Goal: Information Seeking & Learning: Check status

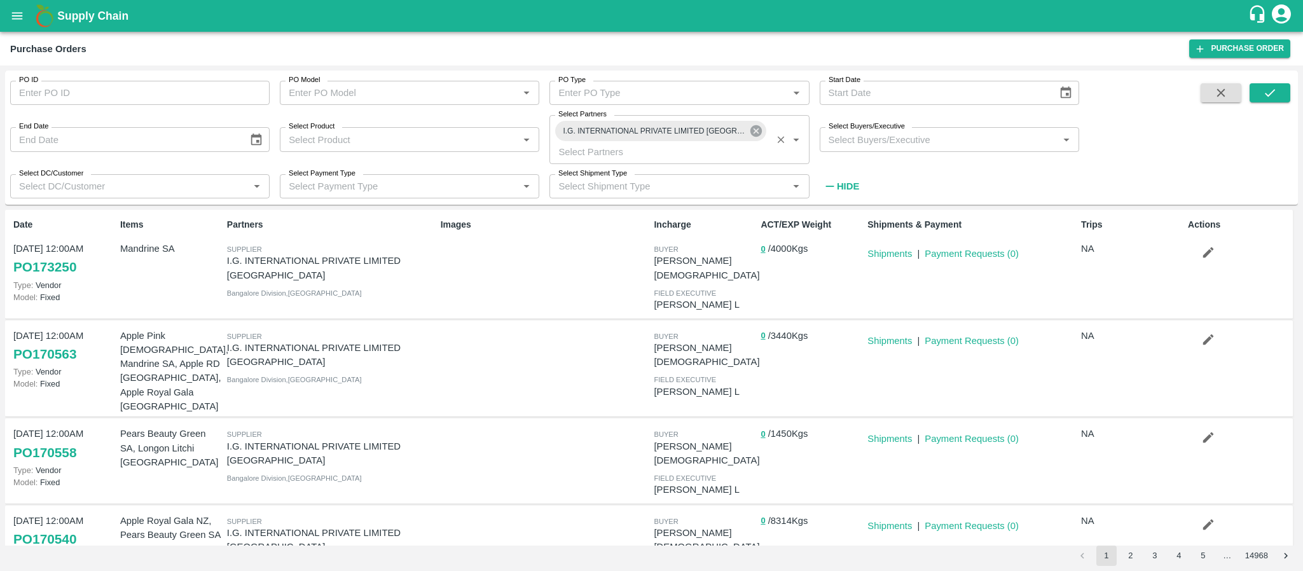
click at [754, 134] on icon at bounding box center [756, 131] width 14 height 14
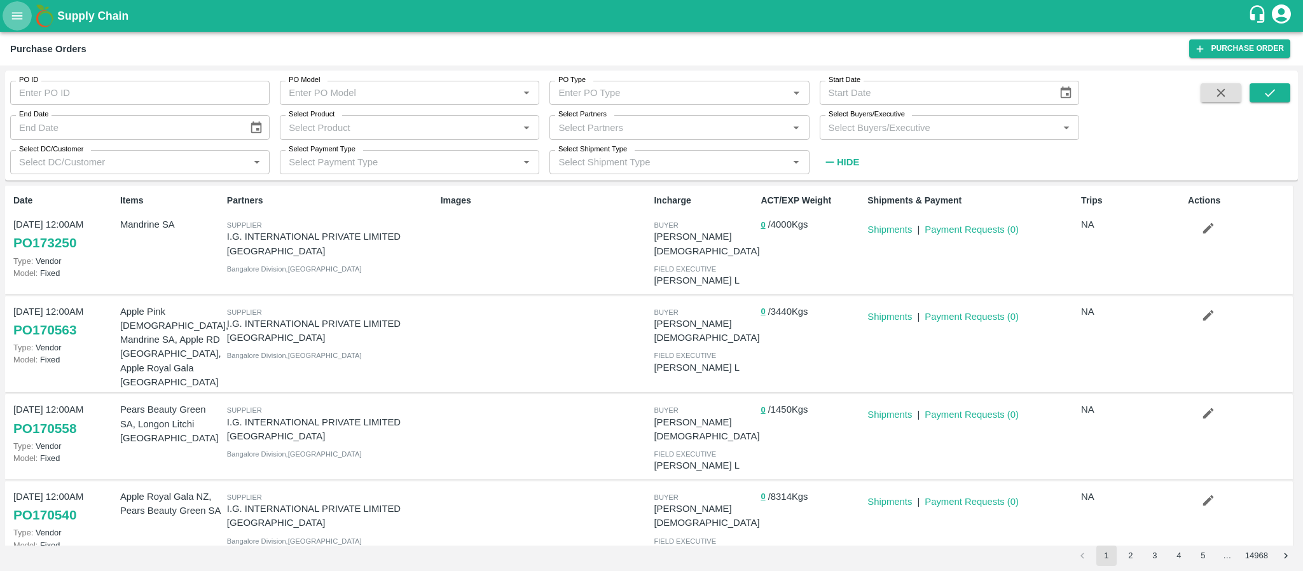
click at [16, 12] on icon "open drawer" at bounding box center [17, 15] width 11 height 7
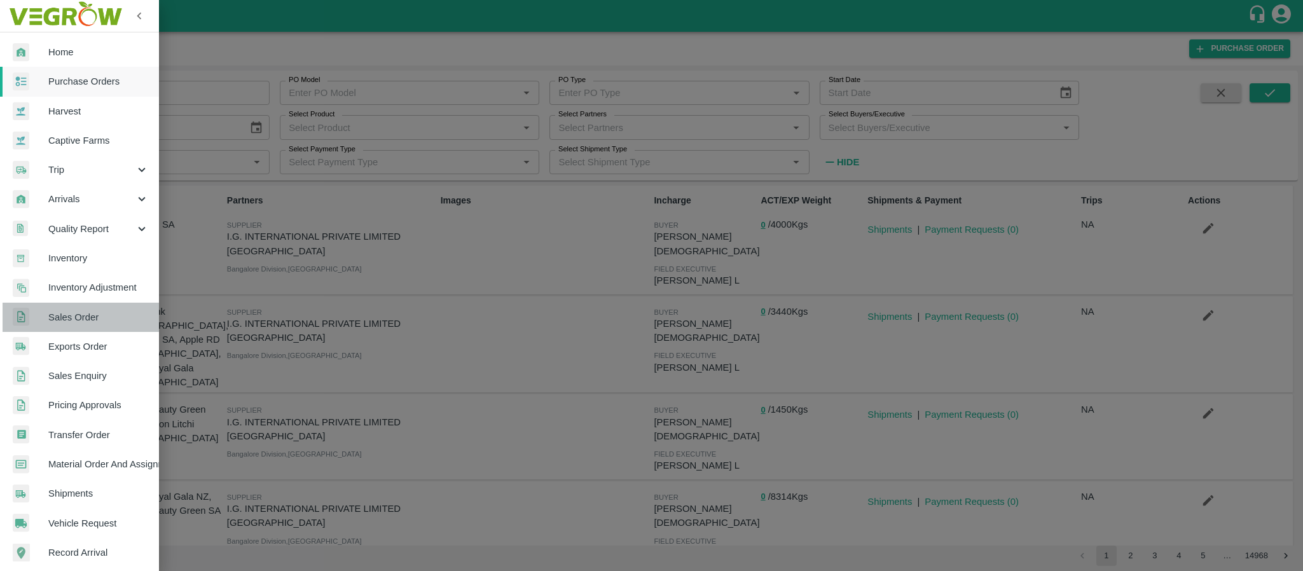
click at [80, 319] on span "Sales Order" at bounding box center [98, 317] width 100 height 14
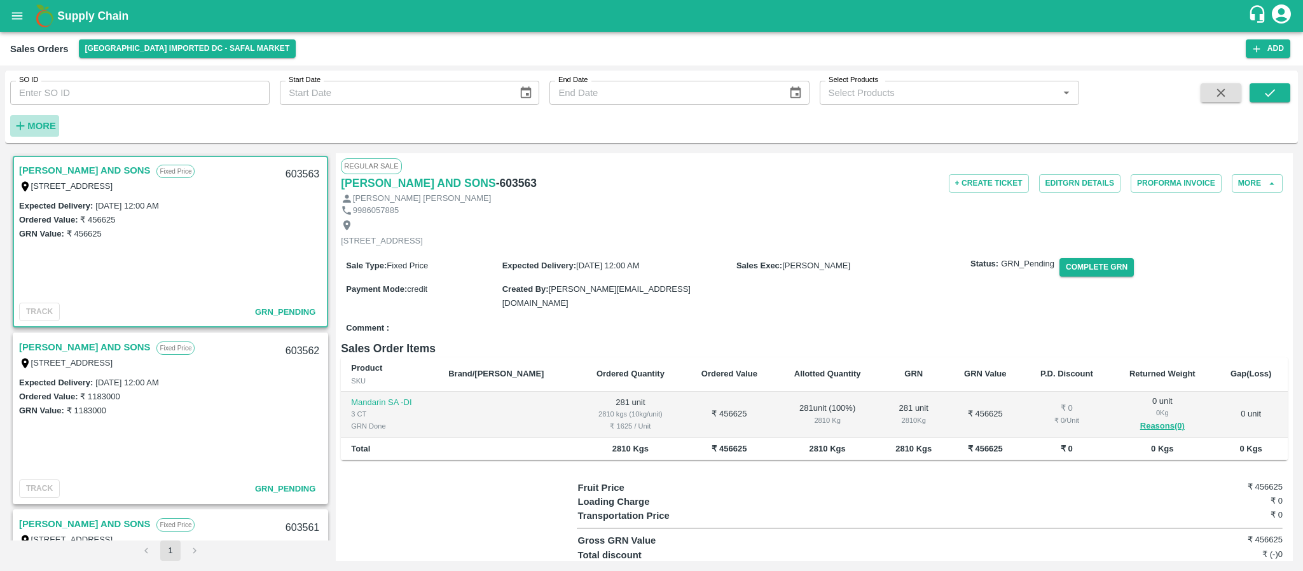
click at [42, 132] on h6 "More" at bounding box center [41, 126] width 29 height 17
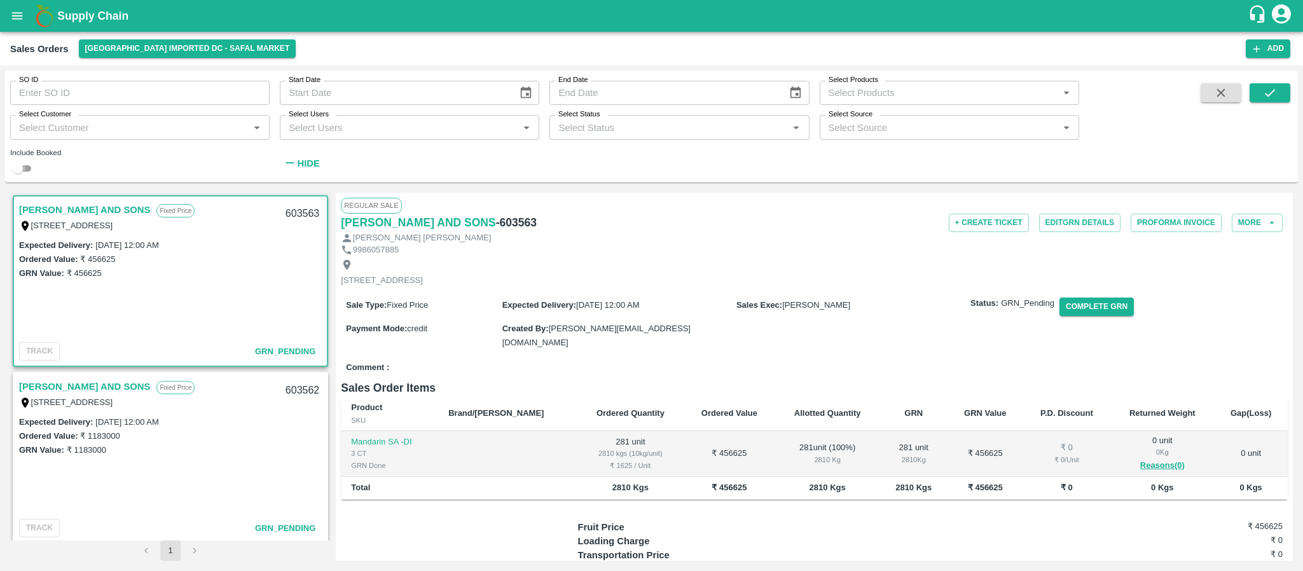
click at [25, 163] on input "checkbox" at bounding box center [18, 168] width 46 height 15
checkbox input "true"
click at [527, 84] on button "Choose date" at bounding box center [526, 93] width 24 height 24
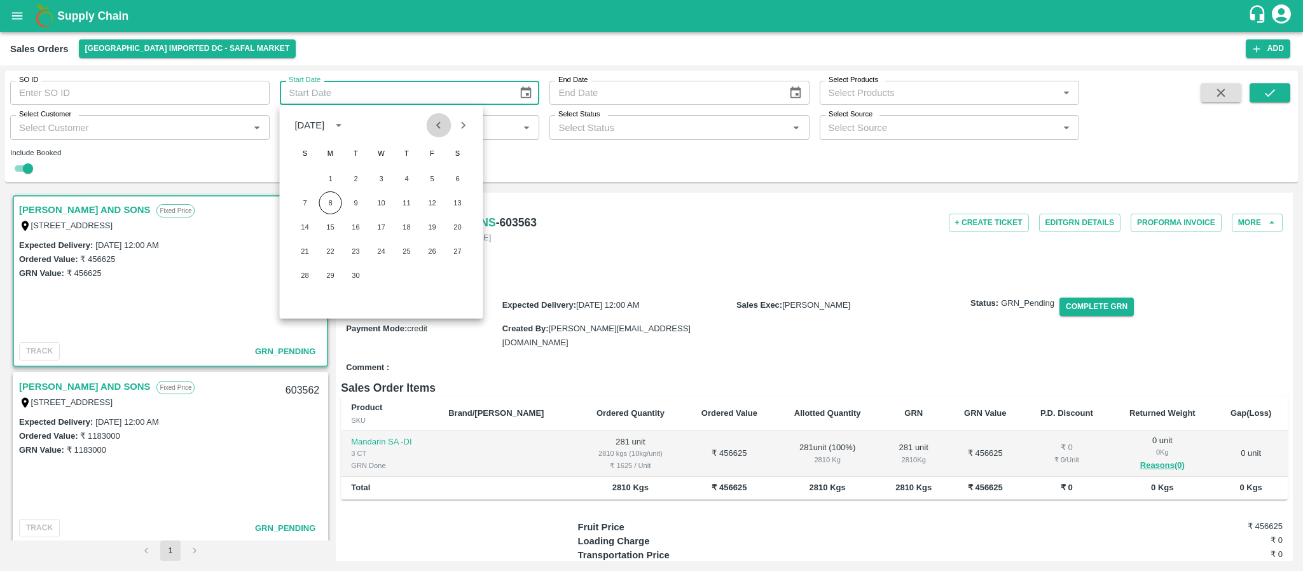
click at [440, 125] on icon "Previous month" at bounding box center [439, 125] width 14 height 14
click at [437, 170] on button "1" at bounding box center [432, 178] width 23 height 23
type input "01/08/2025"
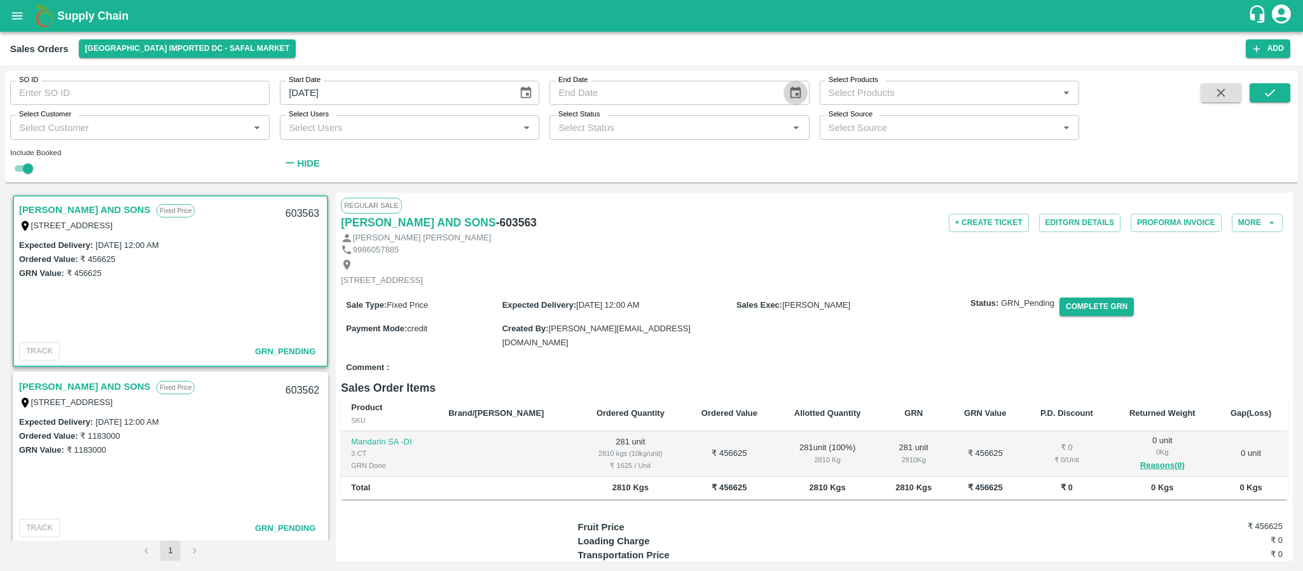
click at [791, 88] on icon "Choose date" at bounding box center [796, 93] width 14 height 14
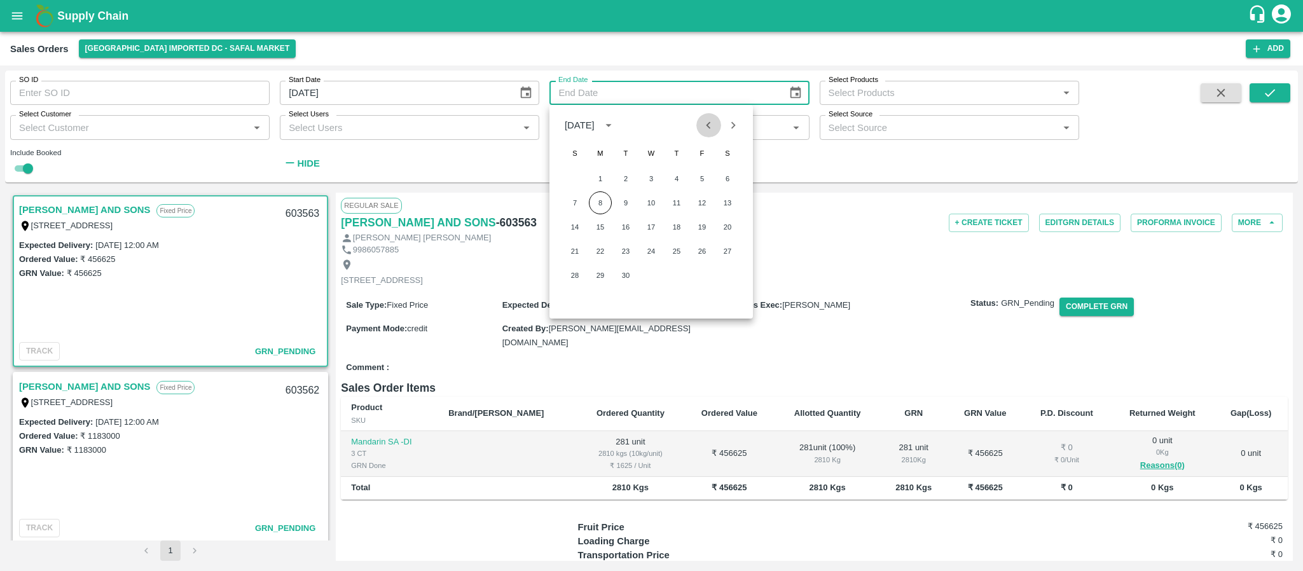
click at [708, 119] on icon "Previous month" at bounding box center [709, 125] width 14 height 14
click at [578, 293] on button "31" at bounding box center [575, 299] width 23 height 23
type input "31/08/2025"
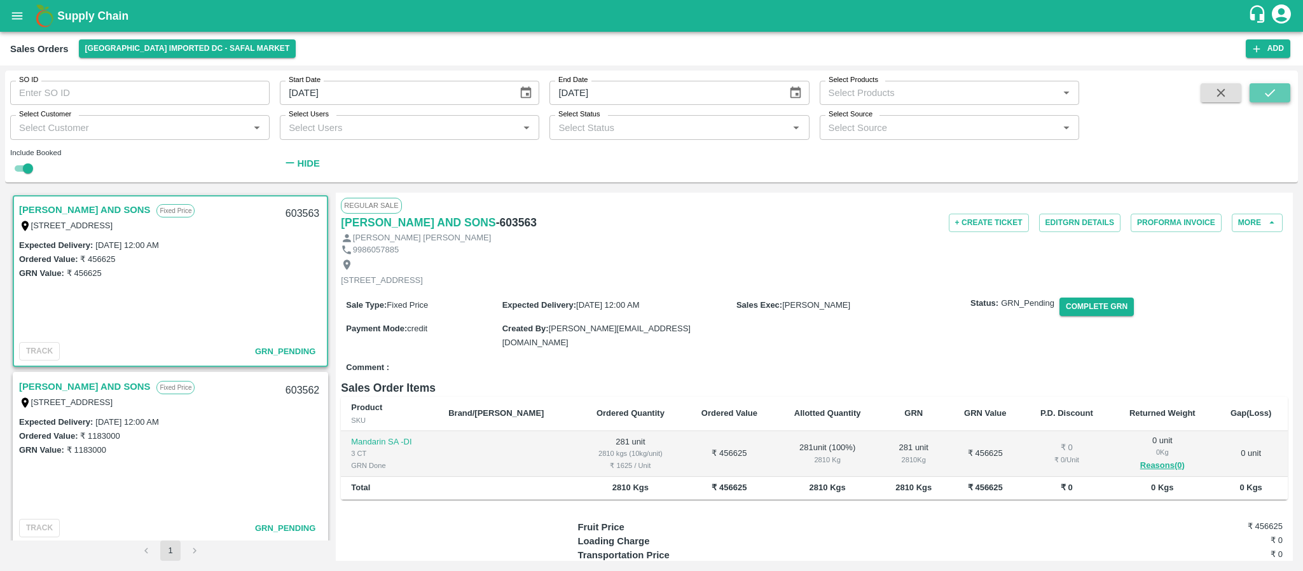
click at [1263, 88] on icon "submit" at bounding box center [1270, 93] width 14 height 14
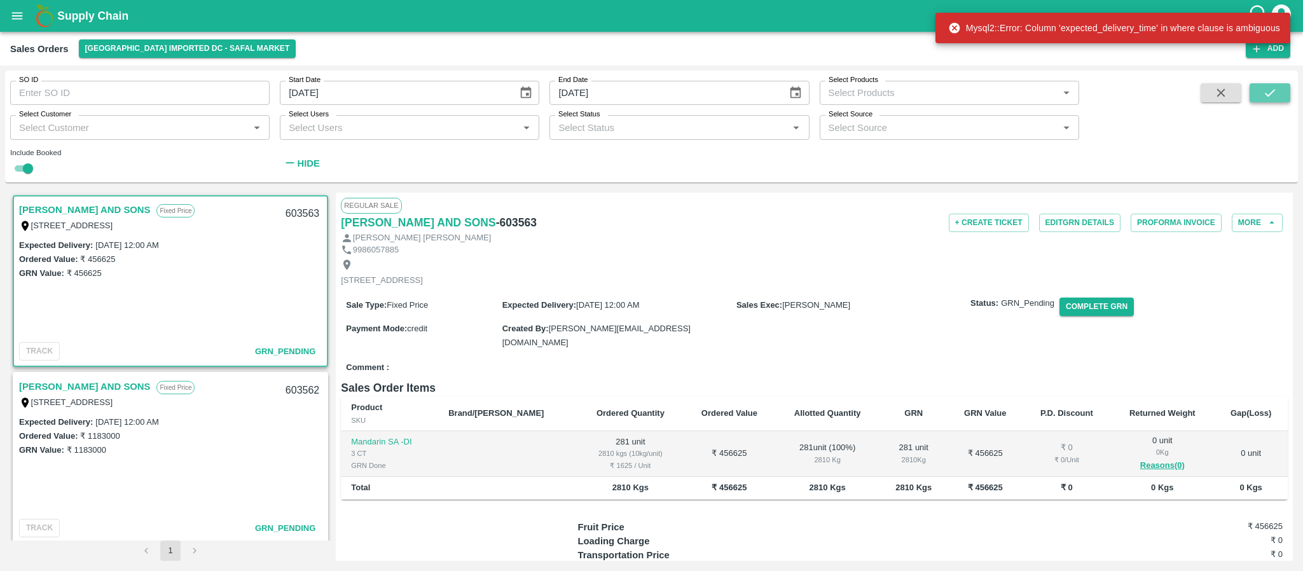
click at [1263, 88] on icon "submit" at bounding box center [1270, 93] width 14 height 14
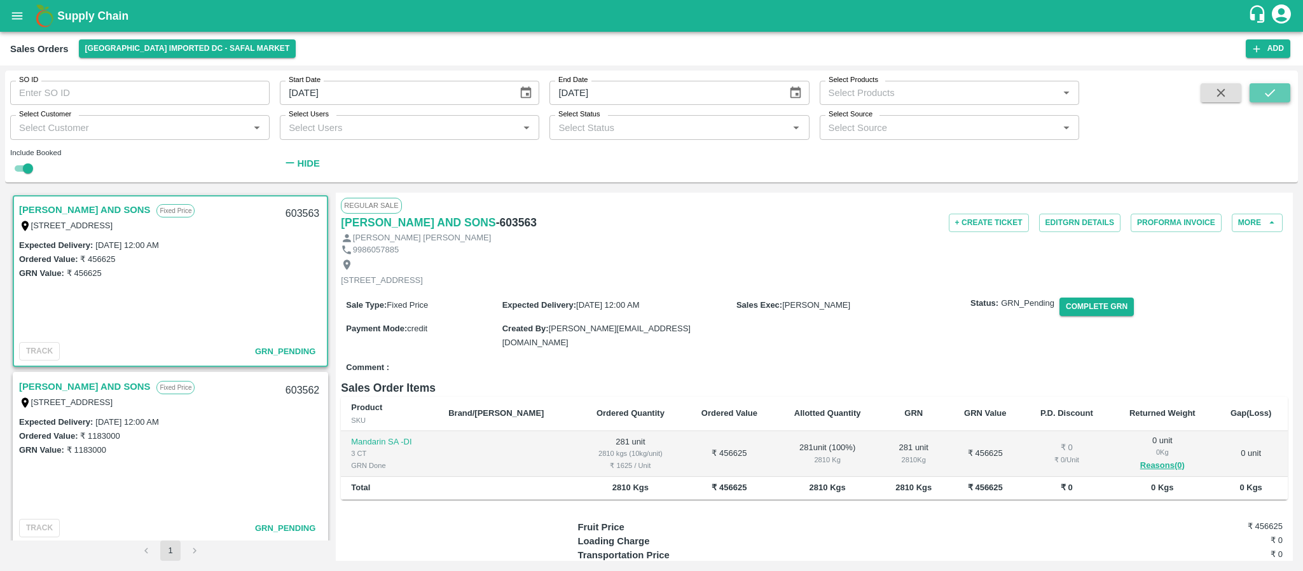
click at [1275, 88] on icon "submit" at bounding box center [1270, 93] width 14 height 14
click at [197, 128] on input "Select Customer" at bounding box center [129, 127] width 231 height 17
type input "dmc f"
checkbox input "false"
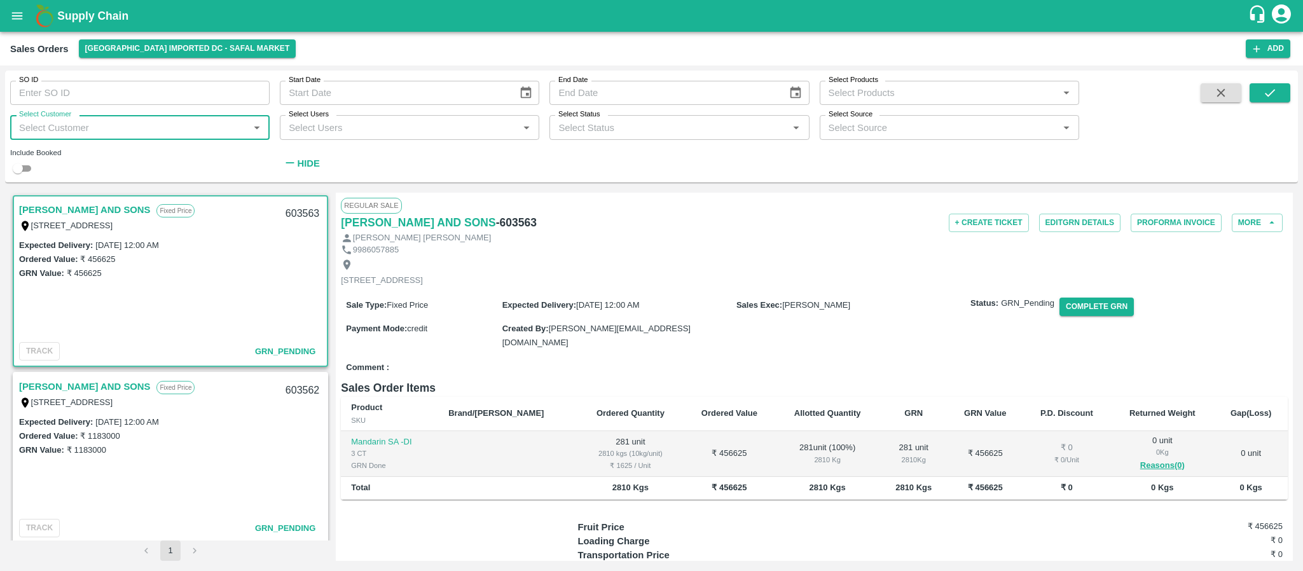
click at [142, 128] on input "Select Customer" at bounding box center [129, 127] width 231 height 17
click at [121, 126] on input "Select Customer" at bounding box center [129, 127] width 231 height 17
type input "p"
type input "dmc p"
click at [42, 159] on input "checkbox" at bounding box center [33, 160] width 25 height 25
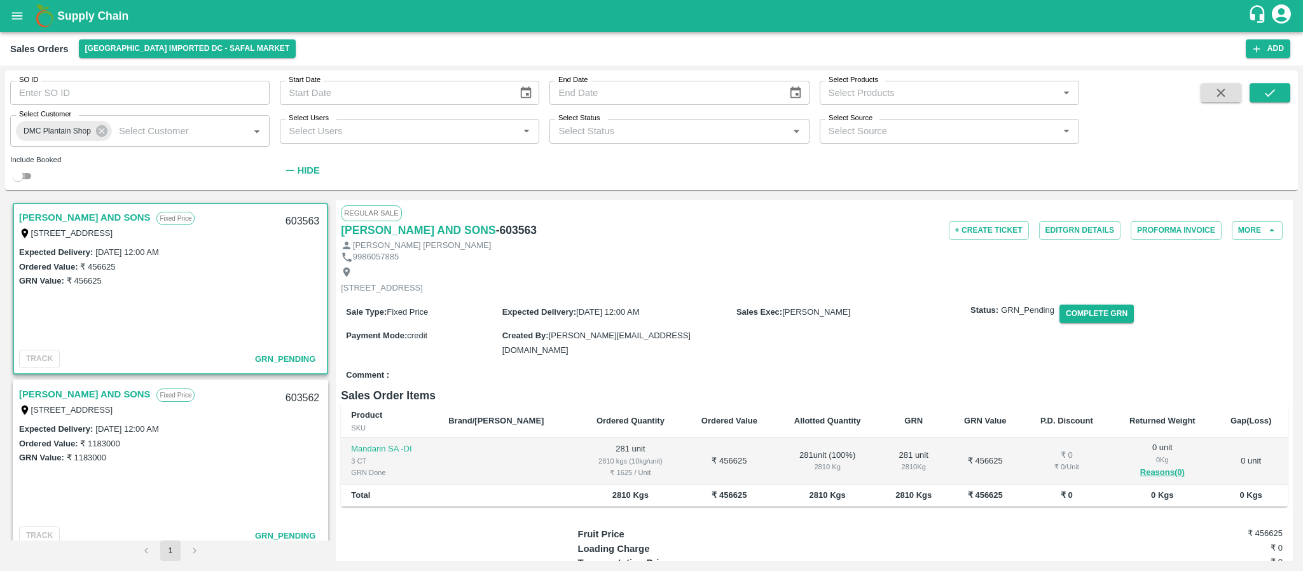
click at [18, 174] on input "checkbox" at bounding box center [18, 176] width 46 height 15
checkbox input "true"
click at [1267, 96] on icon "submit" at bounding box center [1270, 93] width 14 height 14
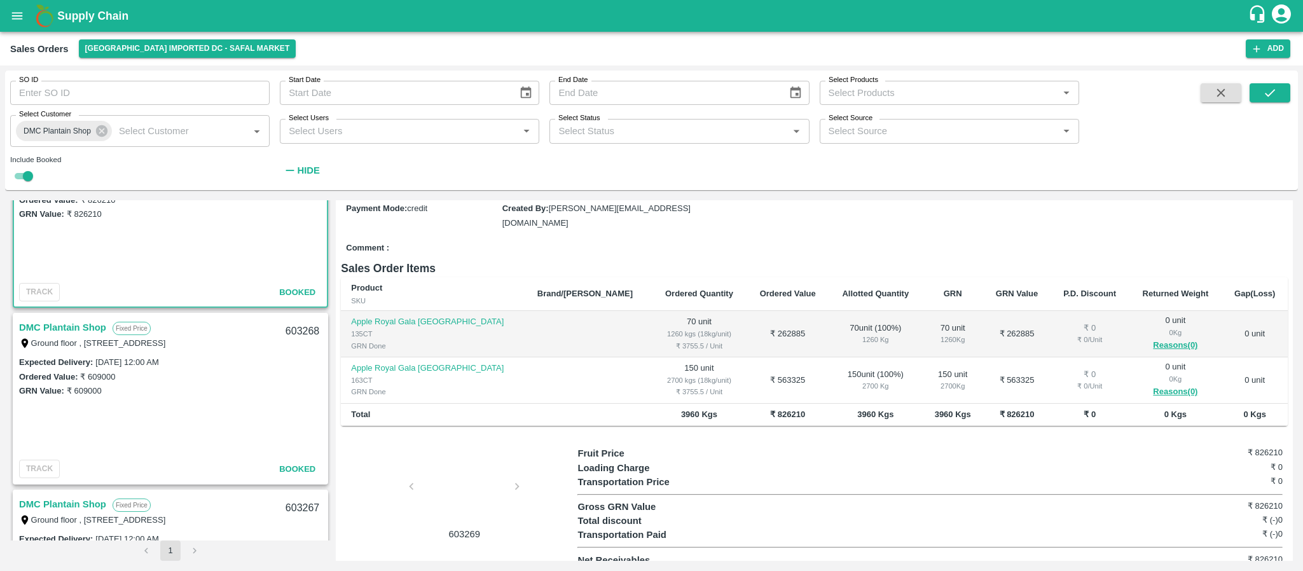
scroll to position [69, 0]
click at [73, 321] on link "DMC Plantain Shop" at bounding box center [62, 325] width 87 height 17
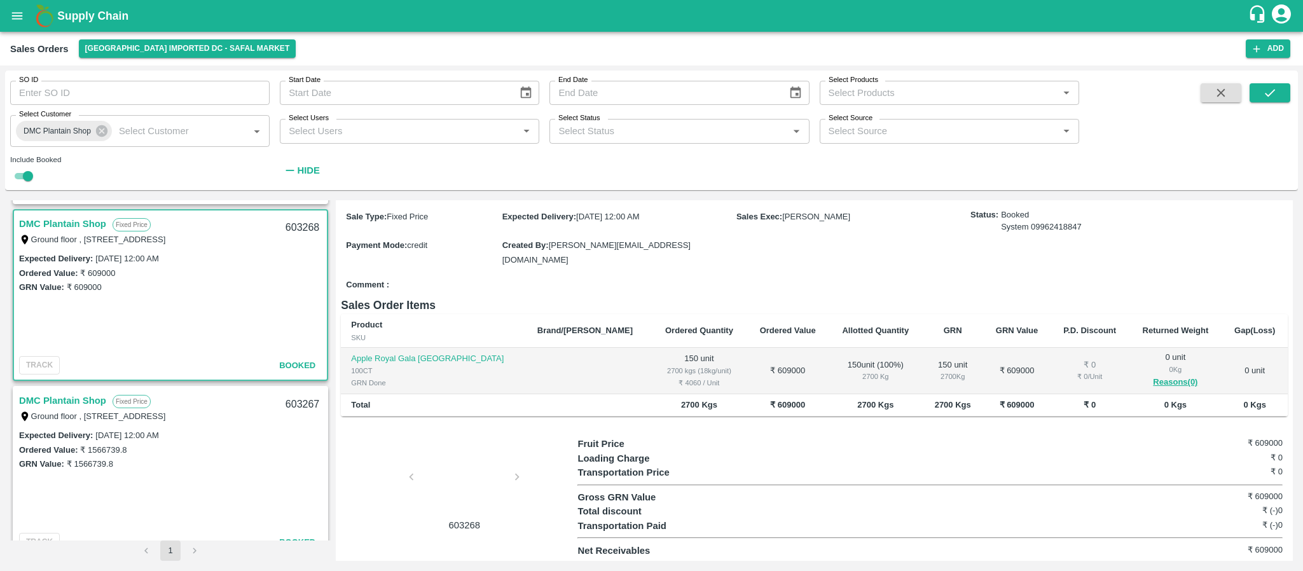
scroll to position [183, 0]
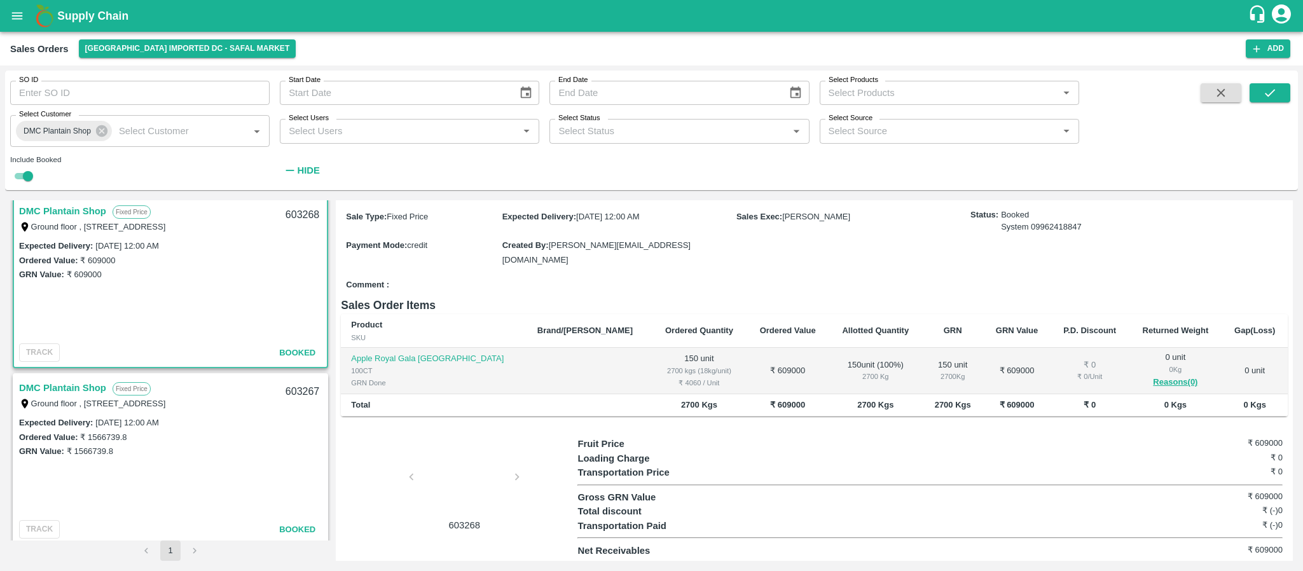
click at [64, 387] on link "DMC Plantain Shop" at bounding box center [62, 388] width 87 height 17
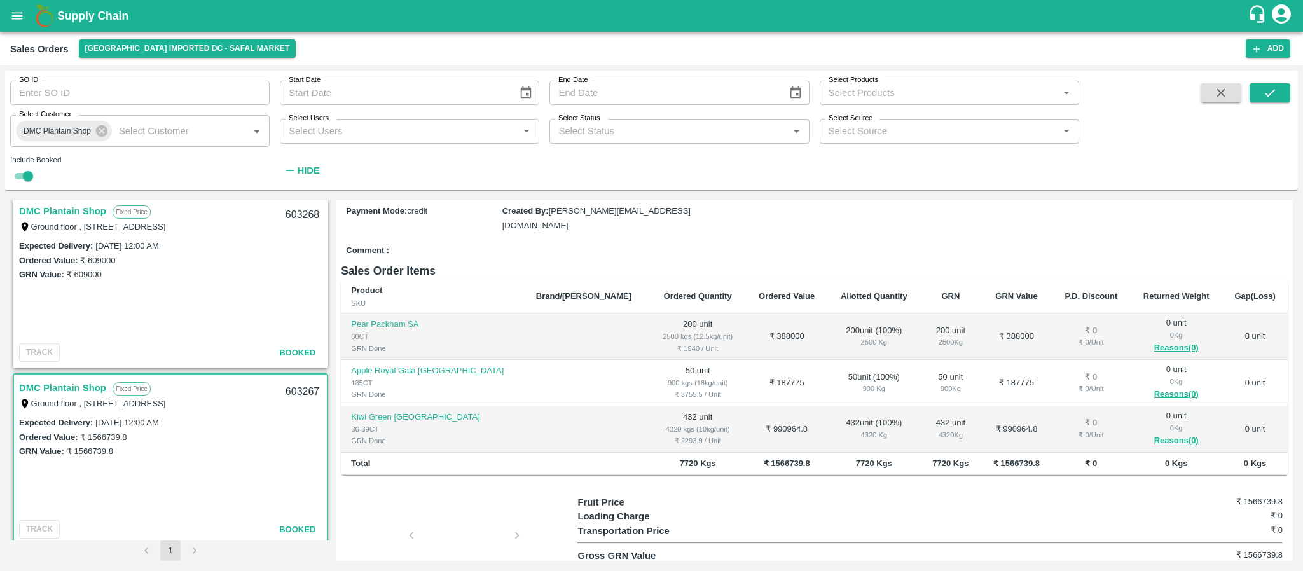
scroll to position [130, 0]
click at [77, 384] on link "DMC Plantain Shop" at bounding box center [62, 388] width 87 height 17
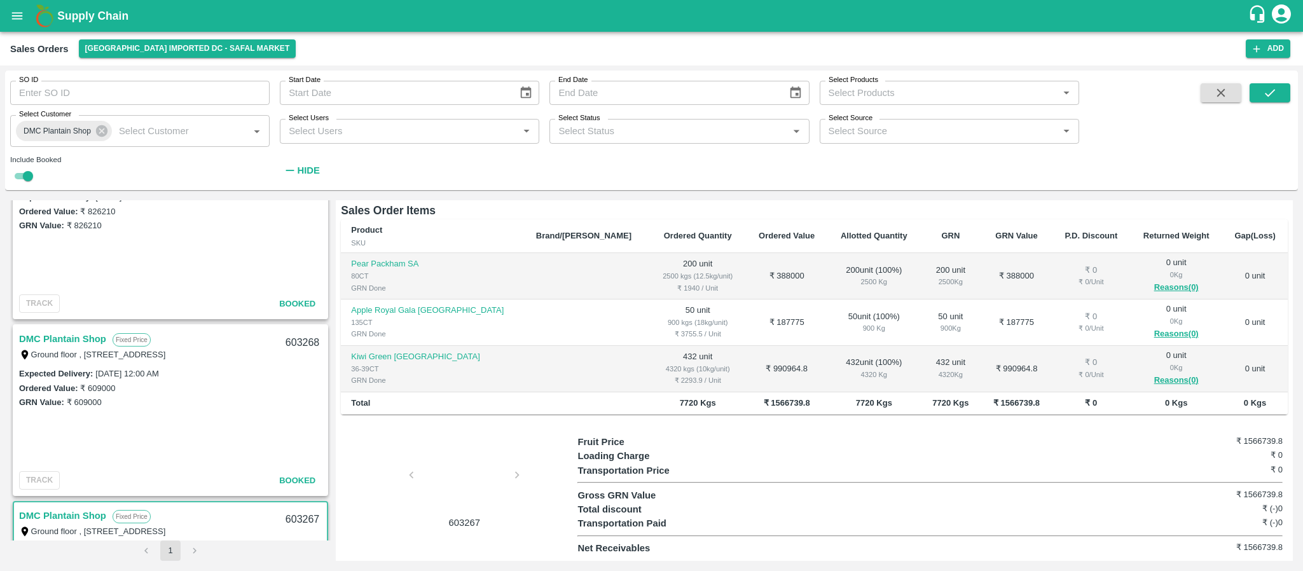
scroll to position [0, 0]
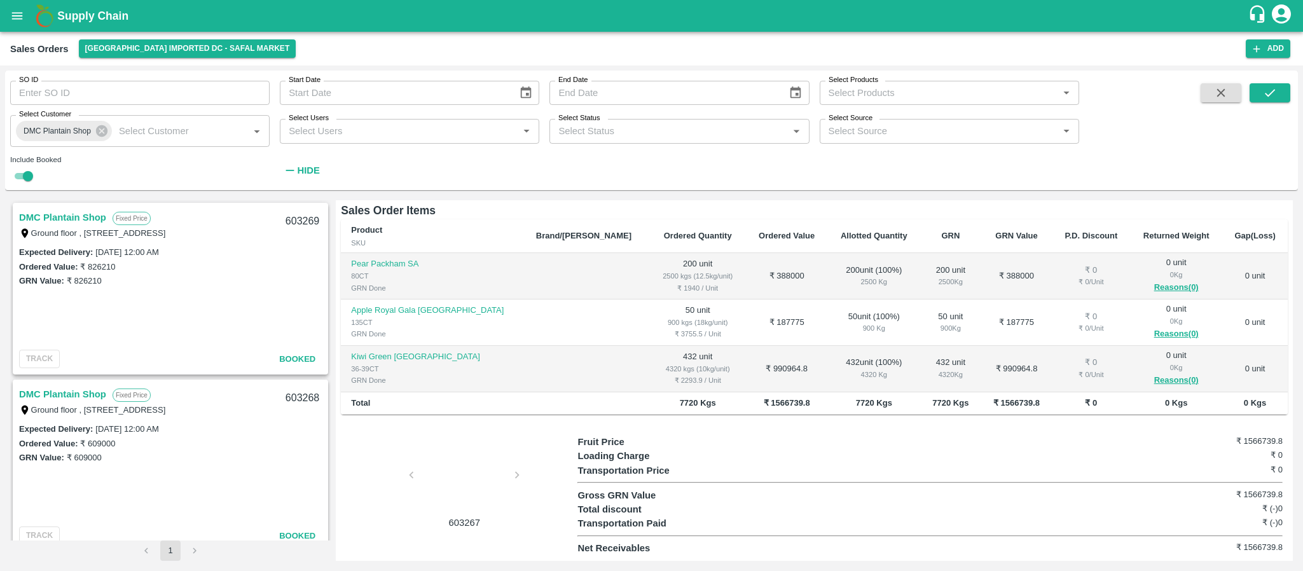
click at [69, 391] on link "DMC Plantain Shop" at bounding box center [62, 394] width 87 height 17
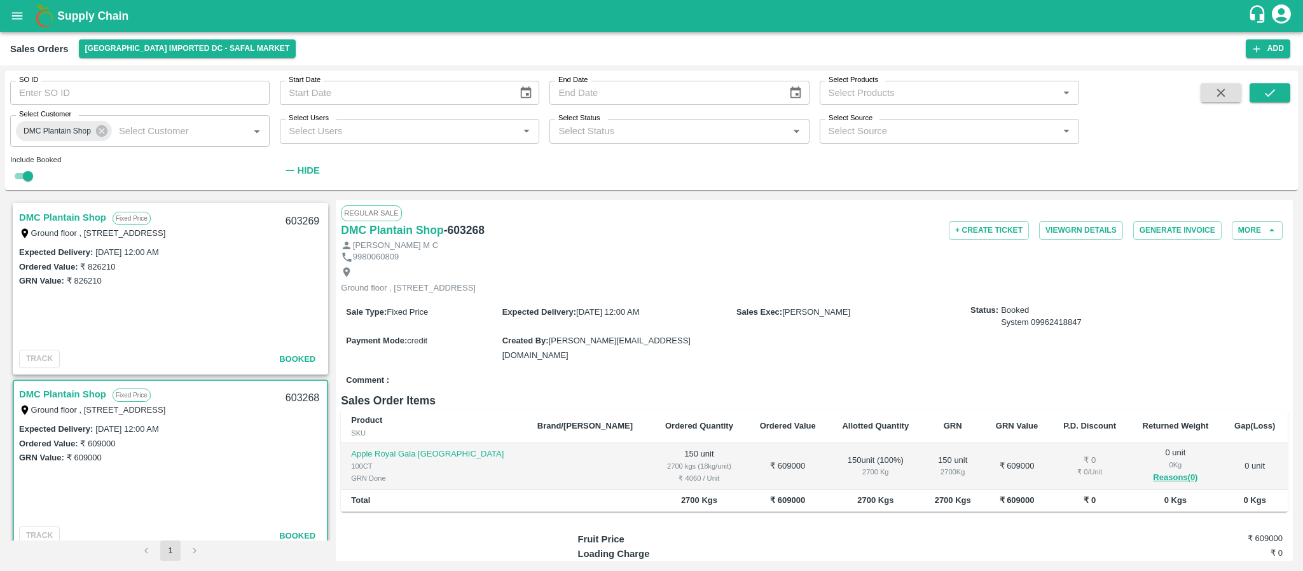
click at [69, 216] on link "DMC Plantain Shop" at bounding box center [62, 217] width 87 height 17
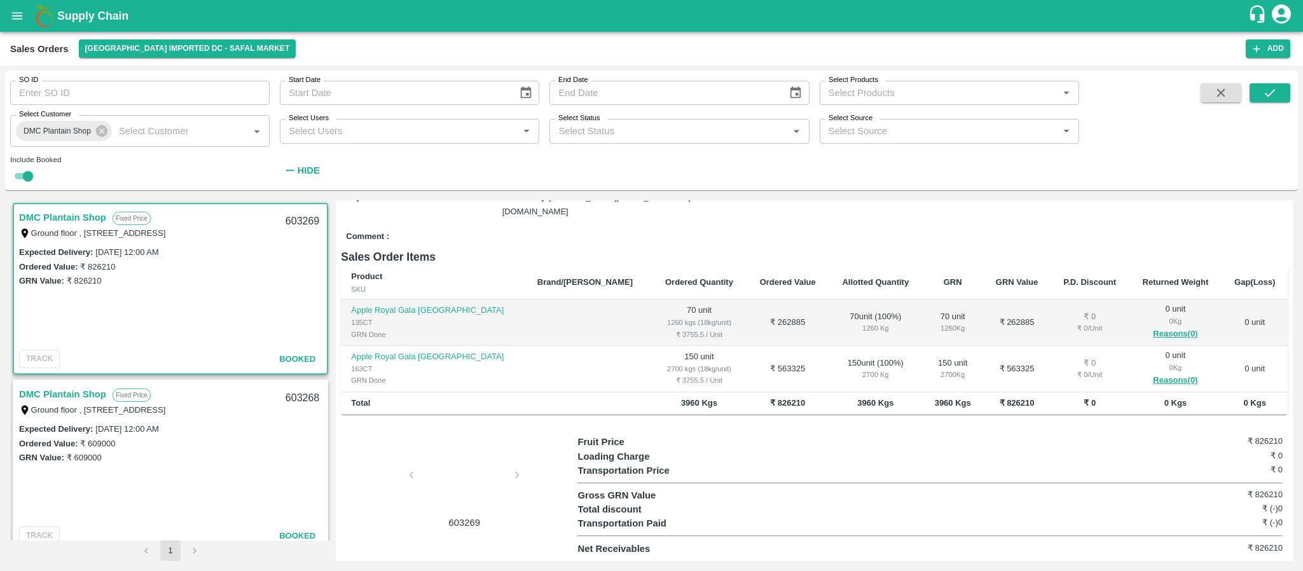
click at [76, 218] on link "DMC Plantain Shop" at bounding box center [62, 217] width 87 height 17
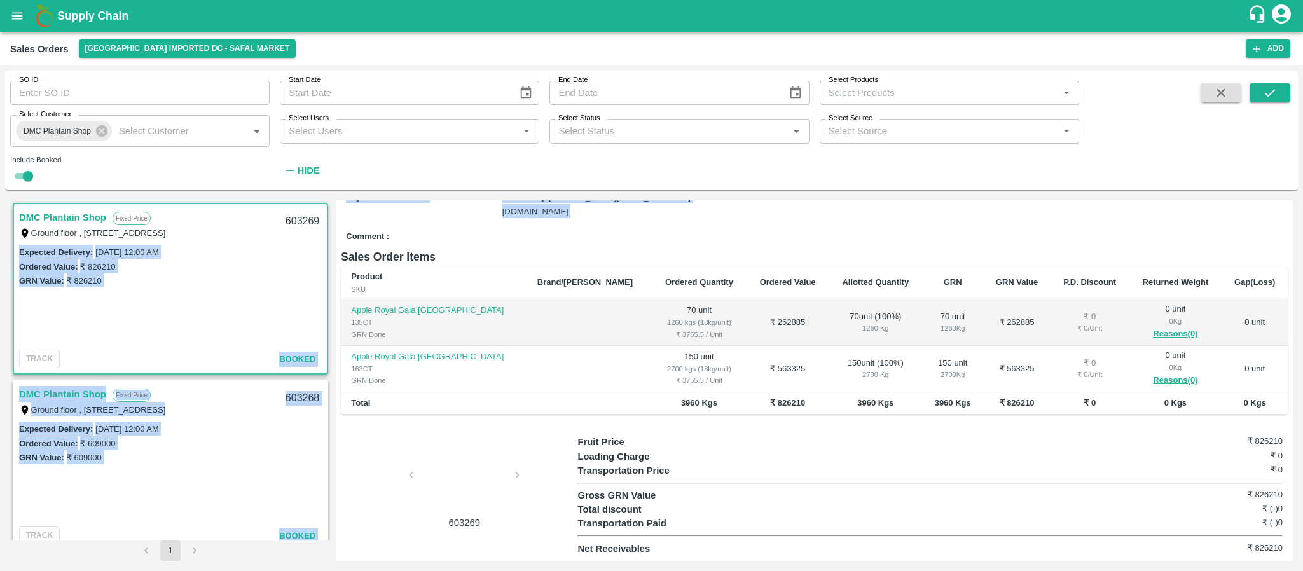
drag, startPoint x: 331, startPoint y: 218, endPoint x: 336, endPoint y: 230, distance: 13.1
click at [336, 230] on div "DMC Plantain Shop Fixed Price Ground floor , 01,Sai Star Regency, Padmashree oi…" at bounding box center [651, 380] width 1283 height 361
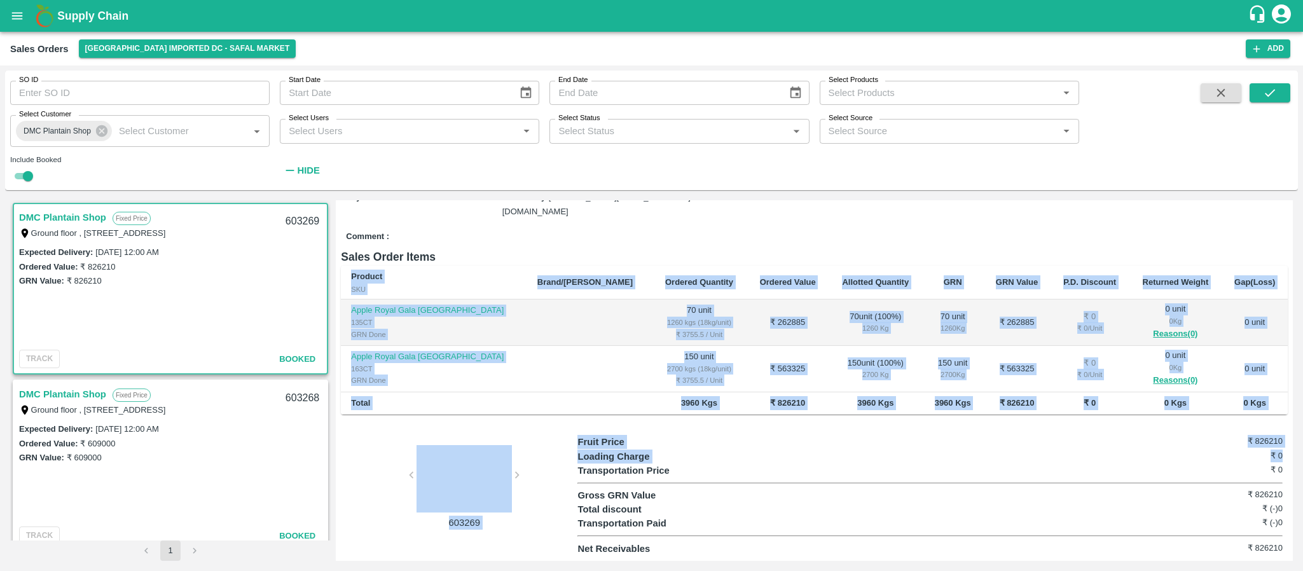
drag, startPoint x: 1292, startPoint y: 457, endPoint x: 1292, endPoint y: 305, distance: 151.4
click at [1292, 305] on div "Regular Sale TLB Approved DMC Plantain Shop - 603269 + Create Ticket View GRN D…" at bounding box center [814, 380] width 957 height 361
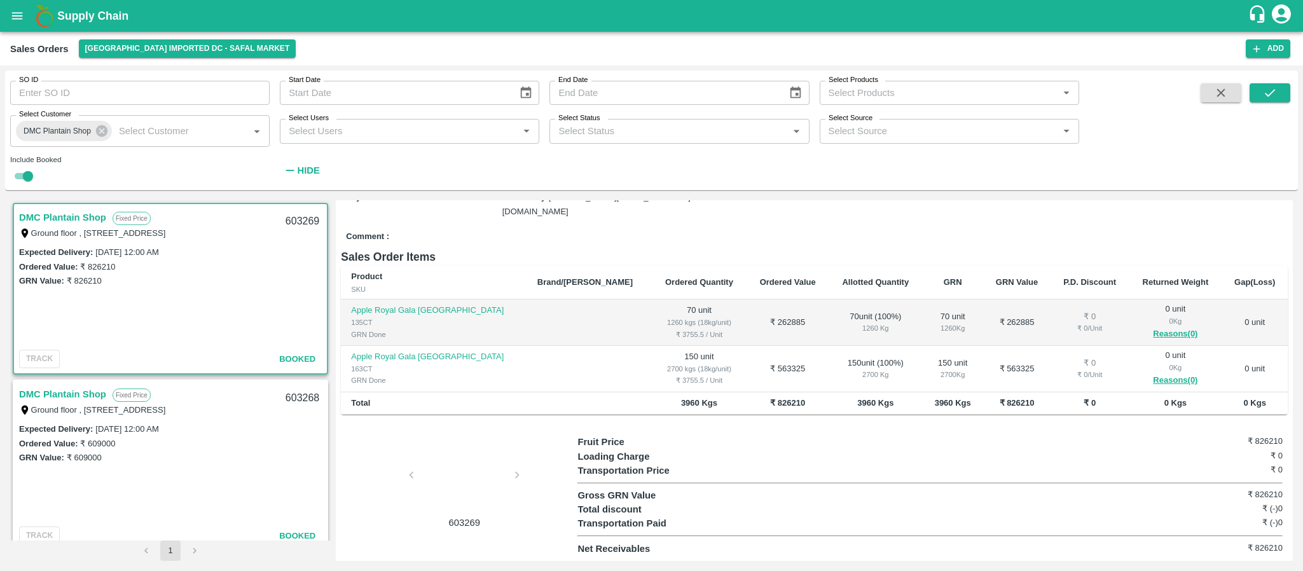
click at [1004, 248] on h6 "Sales Order Items" at bounding box center [814, 257] width 947 height 18
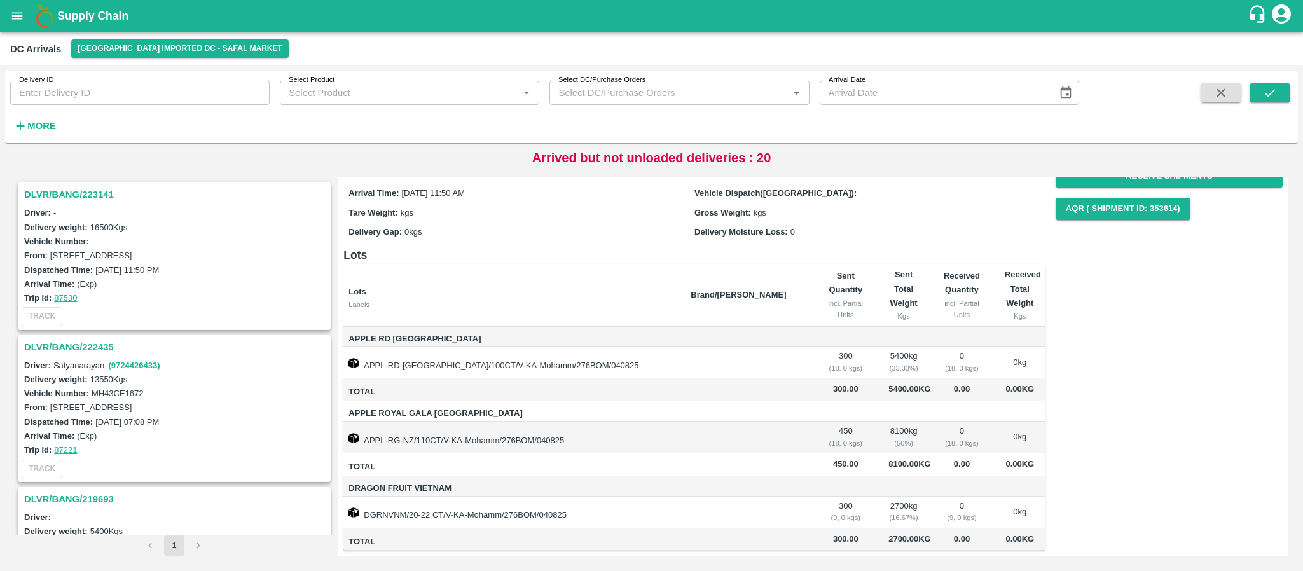
click at [88, 191] on h3 "DLVR/BANG/223141" at bounding box center [176, 194] width 304 height 17
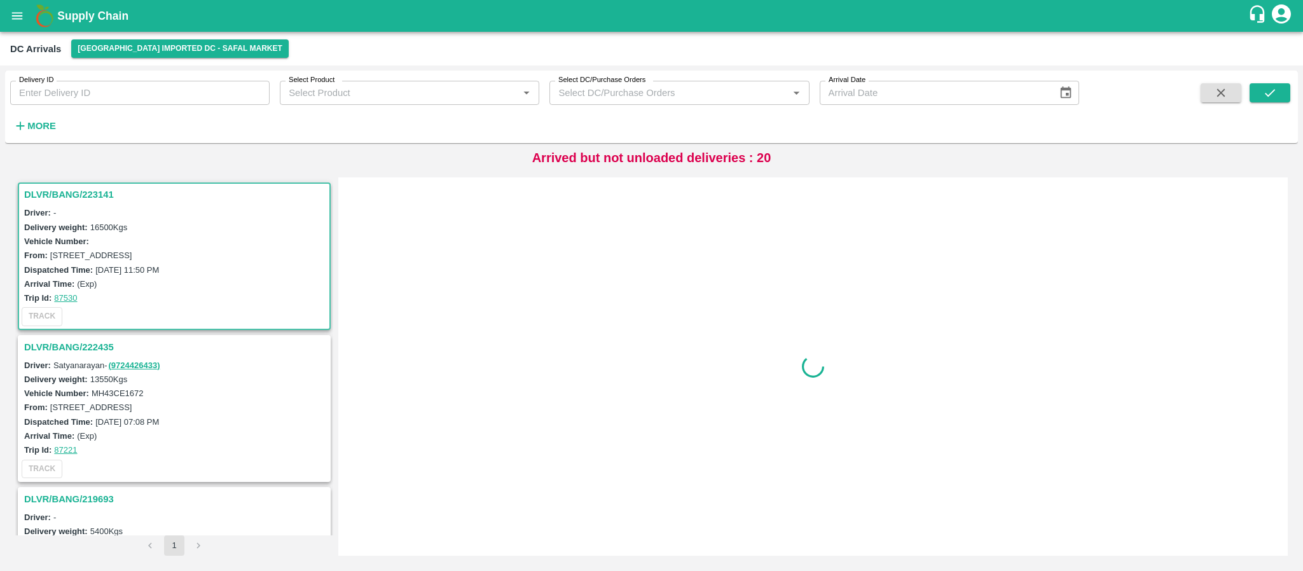
scroll to position [4, 0]
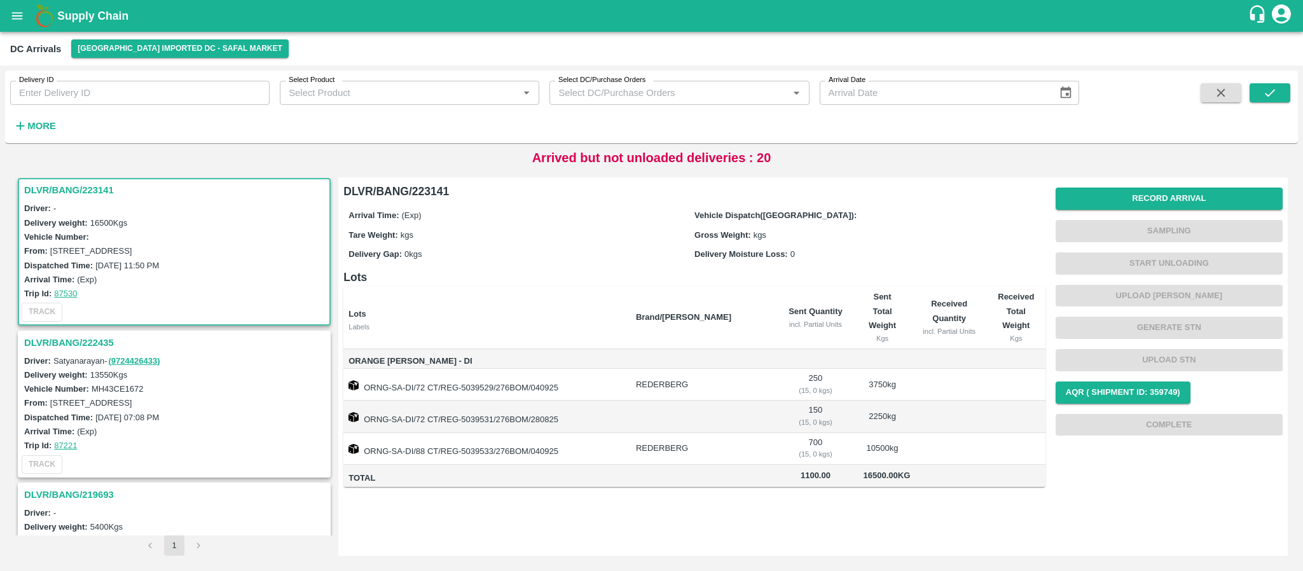
click at [92, 332] on div "DLVR/BANG/222435" at bounding box center [174, 343] width 310 height 22
click at [94, 338] on h3 "DLVR/BANG/222435" at bounding box center [176, 343] width 304 height 17
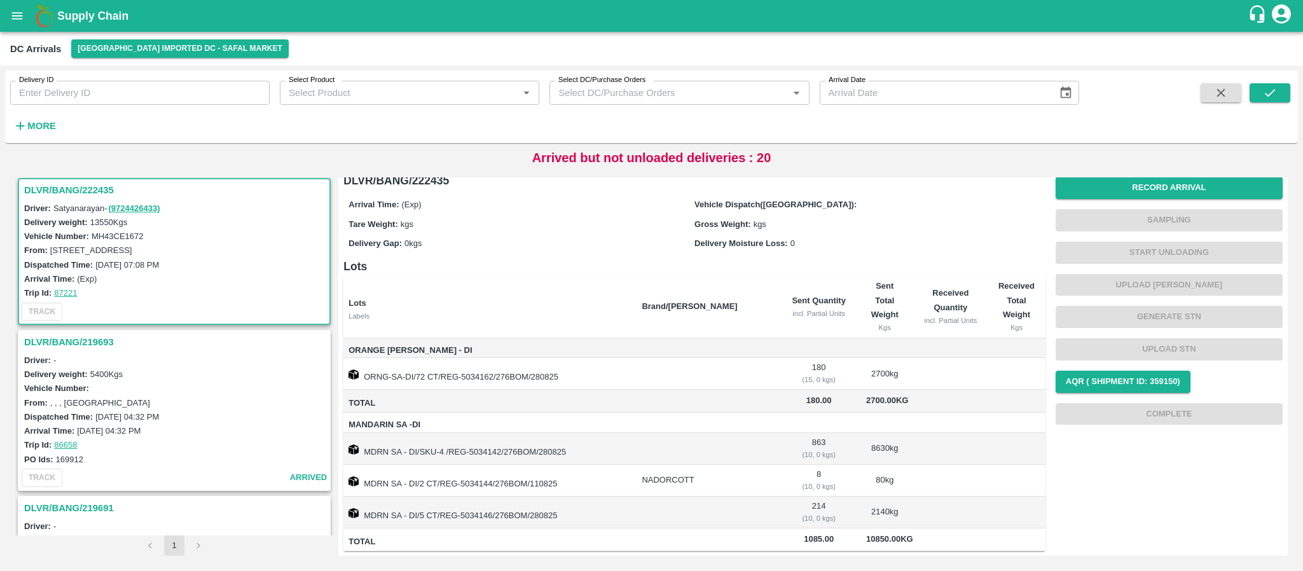
scroll to position [43, 0]
click at [103, 342] on h3 "DLVR/BANG/219693" at bounding box center [176, 342] width 304 height 17
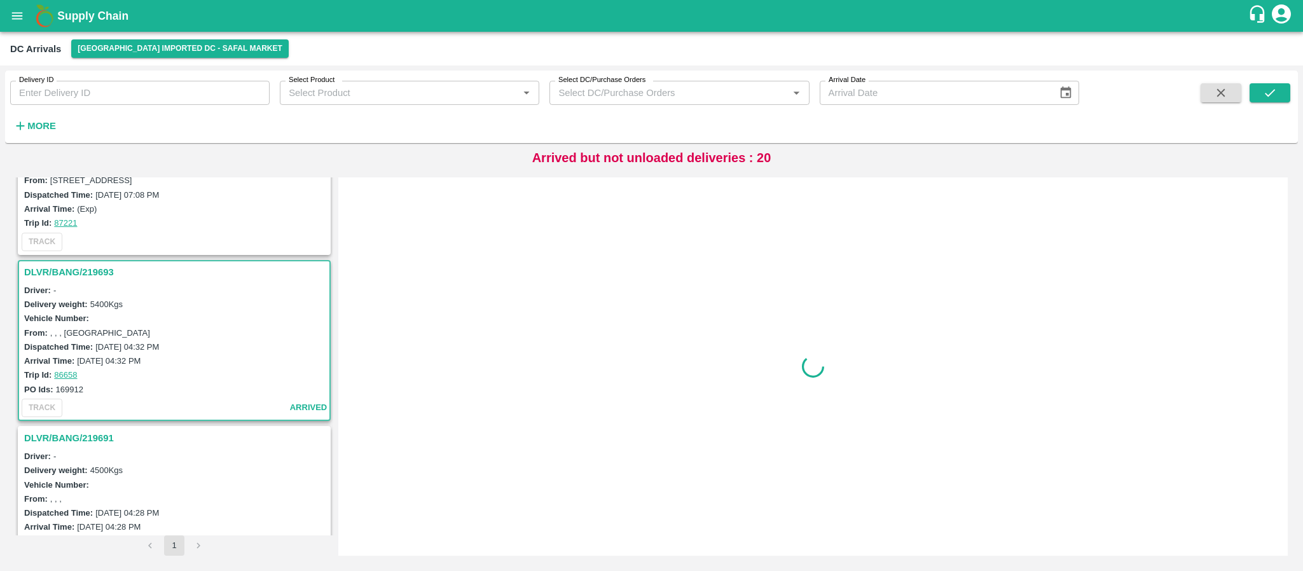
scroll to position [309, 0]
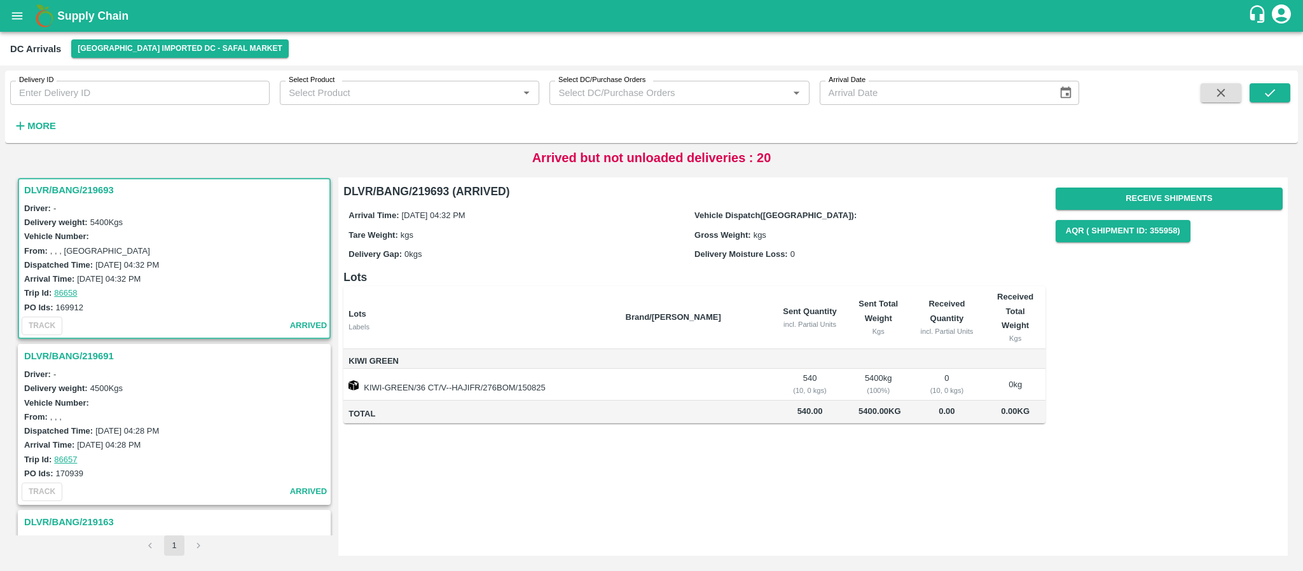
click at [106, 352] on h3 "DLVR/BANG/219691" at bounding box center [176, 356] width 304 height 17
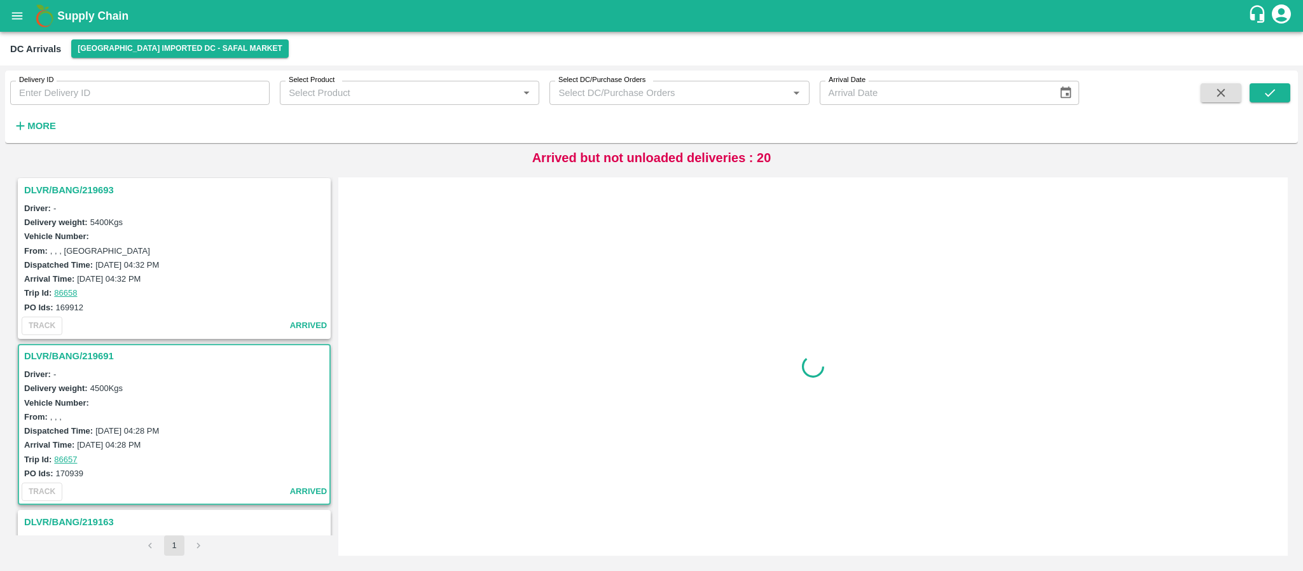
scroll to position [475, 0]
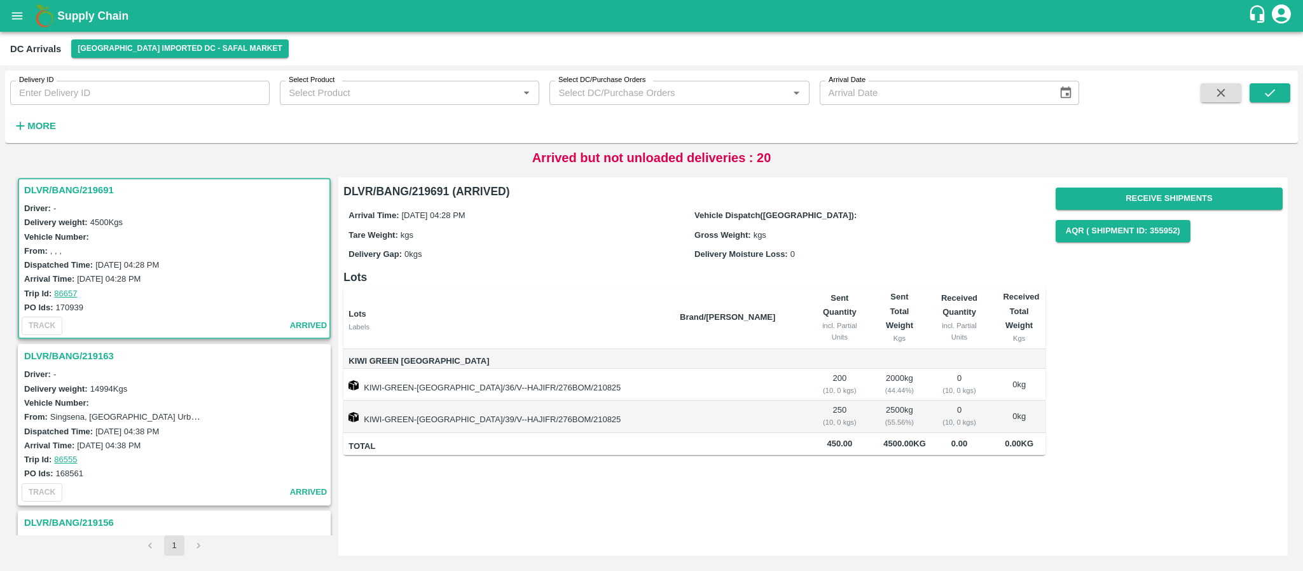
click at [67, 350] on h3 "DLVR/BANG/219163" at bounding box center [176, 356] width 304 height 17
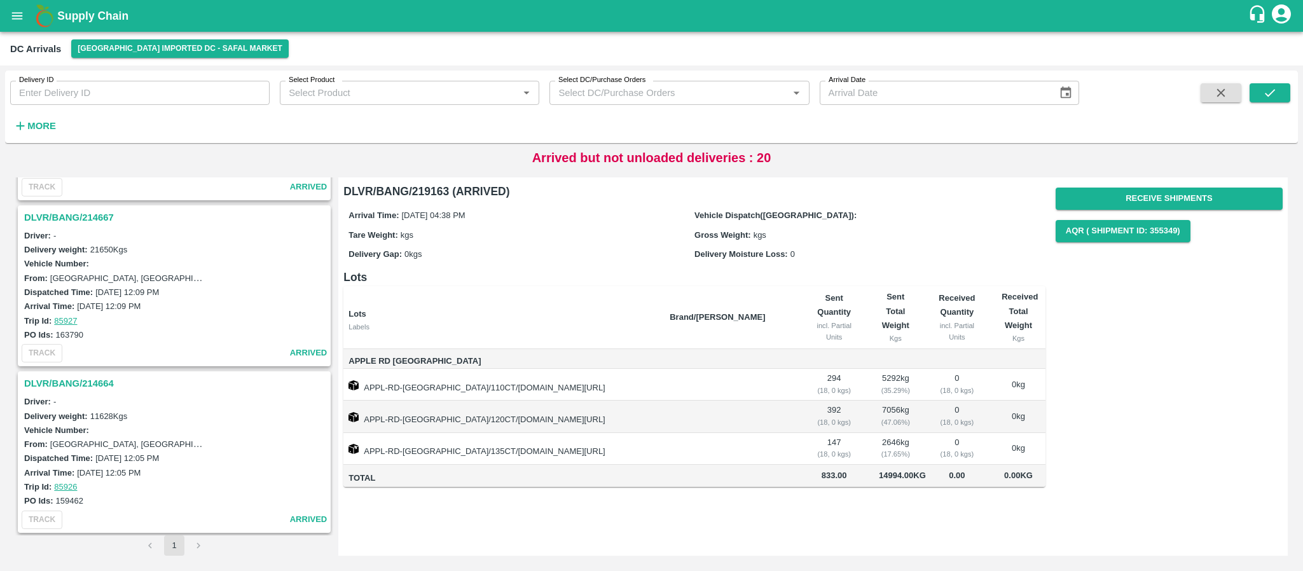
scroll to position [3275, 0]
click at [82, 382] on h3 "DLVR/BANG/212465" at bounding box center [176, 383] width 304 height 17
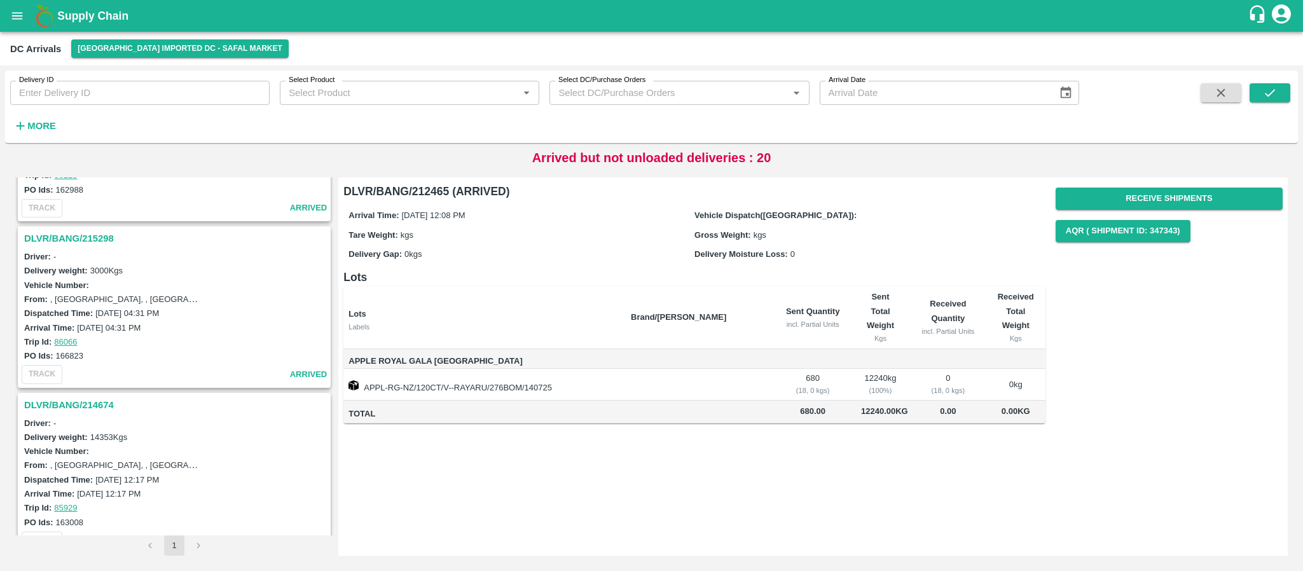
scroll to position [2247, 0]
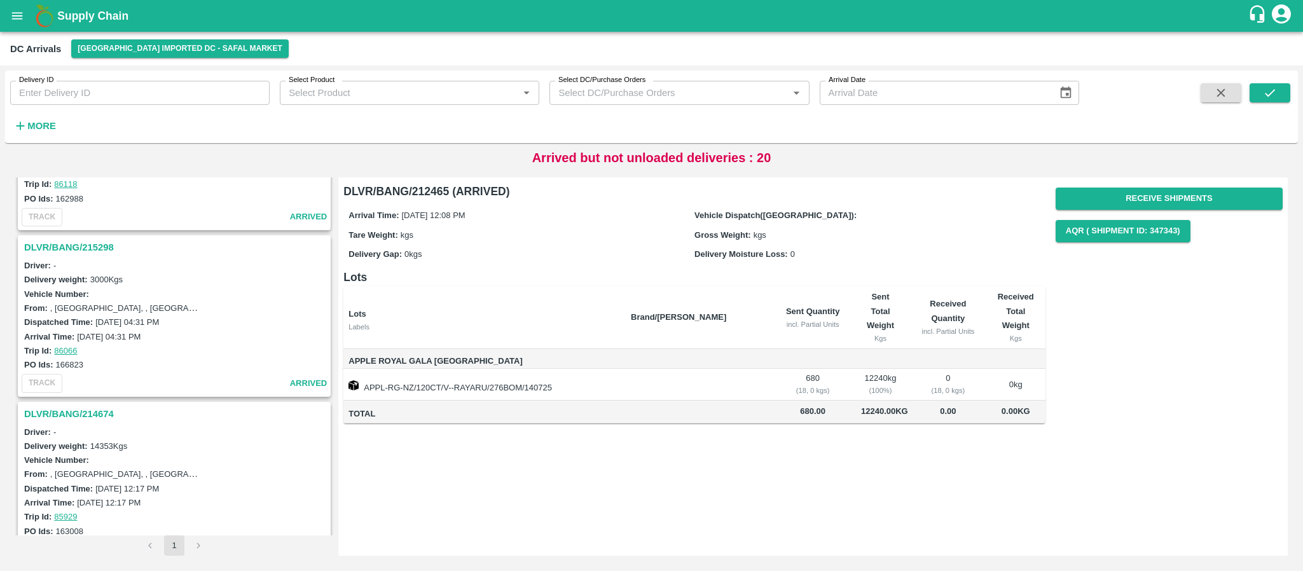
click at [227, 336] on div "Arrival Time: [DATE] 04:31 PM" at bounding box center [176, 336] width 304 height 14
click at [176, 351] on div "Trip Id: 86066" at bounding box center [176, 350] width 304 height 14
drag, startPoint x: 200, startPoint y: 302, endPoint x: 178, endPoint y: 298, distance: 22.6
click at [178, 298] on div "Vehicle Number:" at bounding box center [176, 294] width 304 height 14
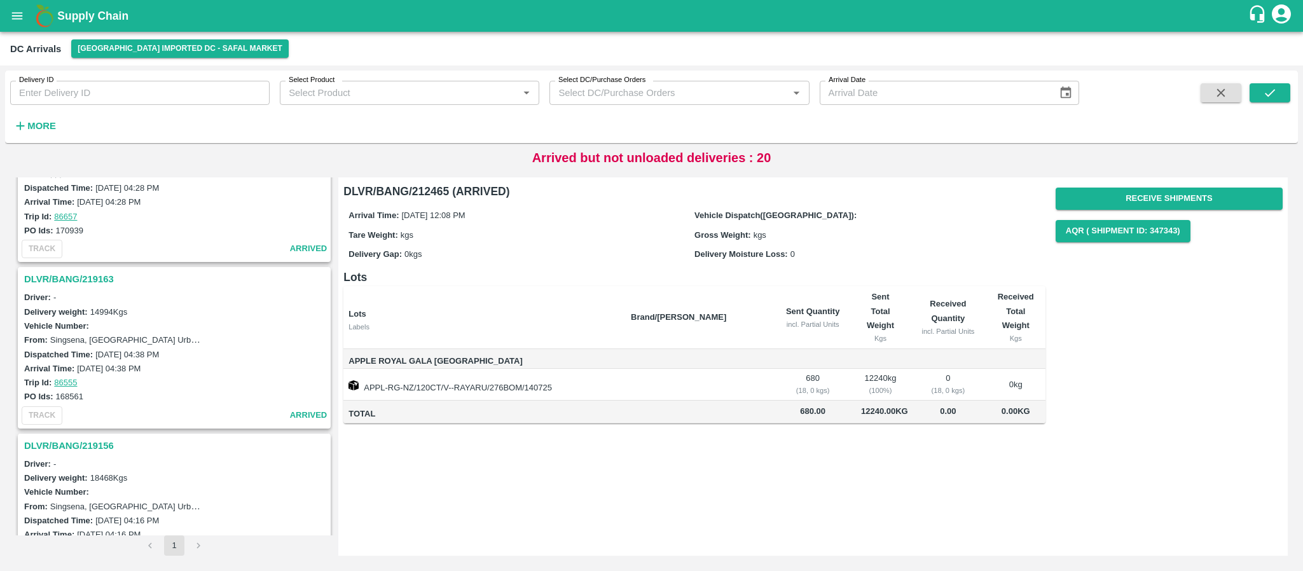
scroll to position [0, 0]
